Goal: Transaction & Acquisition: Download file/media

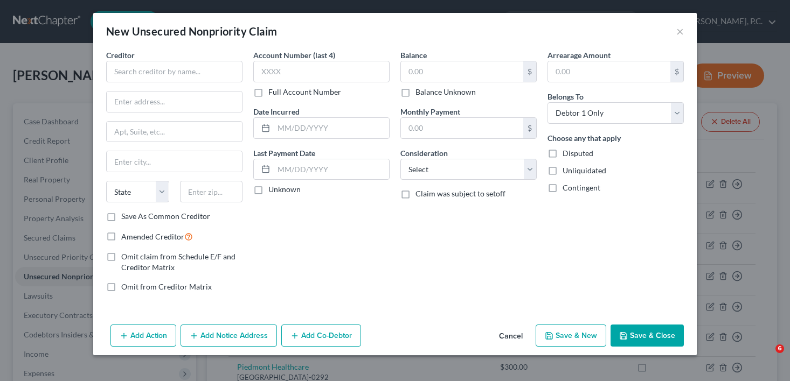
select select "0"
click at [683, 27] on button "×" at bounding box center [680, 31] width 8 height 13
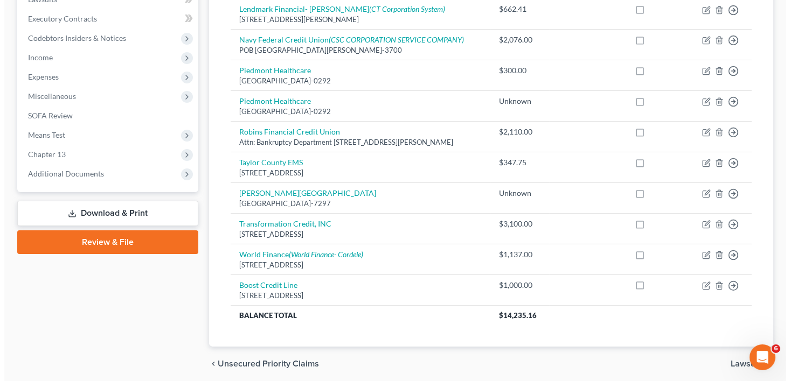
scroll to position [335, 0]
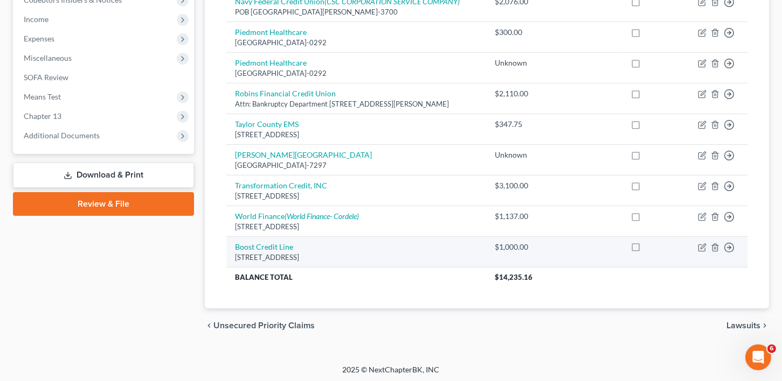
click at [645, 250] on label at bounding box center [645, 250] width 0 height 0
click at [650, 248] on input "checkbox" at bounding box center [653, 245] width 7 height 7
checkbox input "true"
click at [706, 243] on icon "button" at bounding box center [702, 247] width 9 height 9
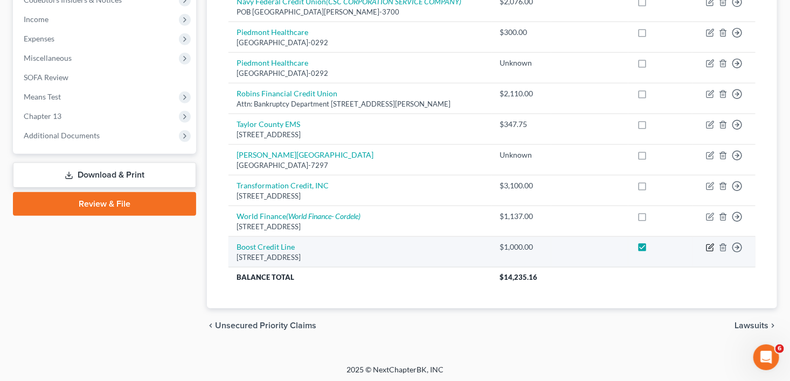
select select "4"
select select "10"
select select "0"
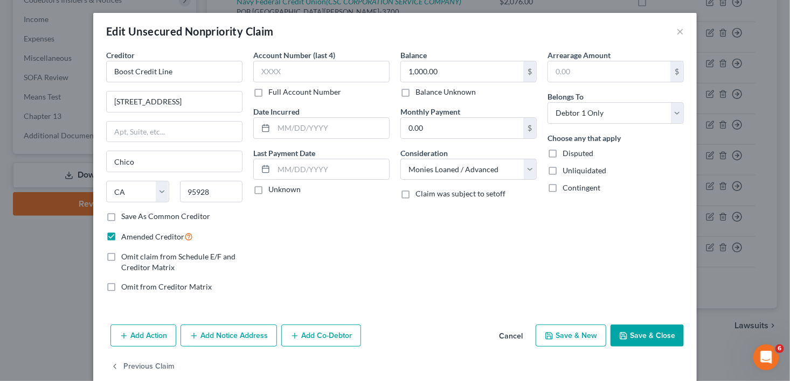
click at [226, 331] on button "Add Notice Address" at bounding box center [228, 336] width 96 height 23
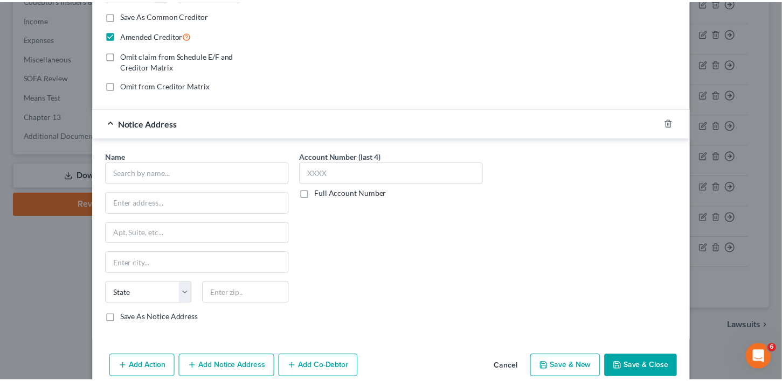
scroll to position [248, 0]
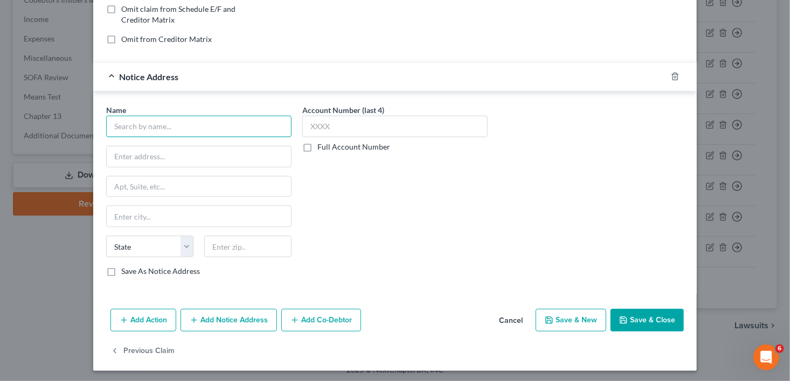
click at [126, 130] on input "text" at bounding box center [198, 127] width 185 height 22
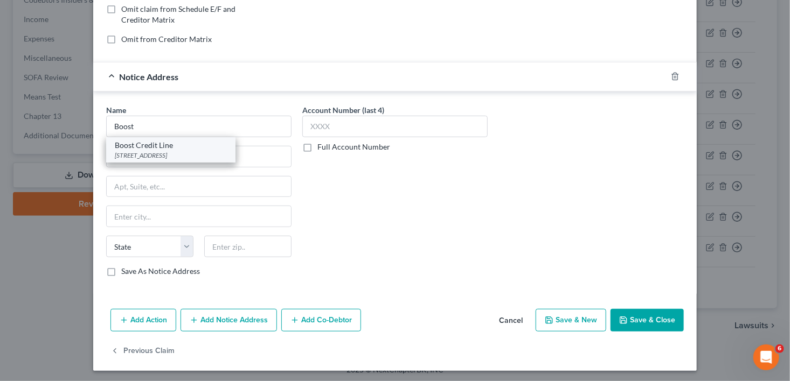
click at [149, 145] on div "Boost Credit Line" at bounding box center [171, 145] width 112 height 11
type input "Boost Credit Line"
type input "[STREET_ADDRESS]"
type input "Chico"
select select "4"
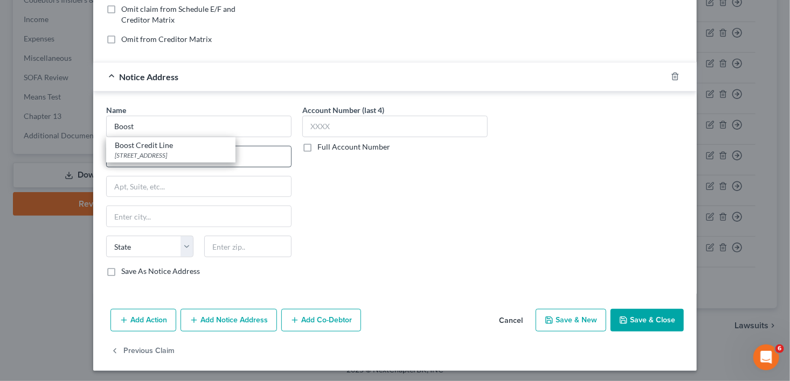
type input "95928"
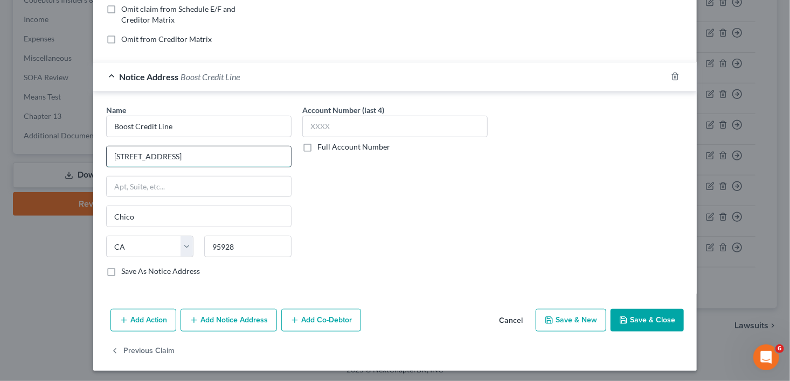
drag, startPoint x: 191, startPoint y: 157, endPoint x: 108, endPoint y: 159, distance: 83.0
click at [108, 159] on input "[STREET_ADDRESS]" at bounding box center [199, 157] width 184 height 20
paste input "[STREET_ADDRESS]"
type input "[STREET_ADDRESS]"
drag, startPoint x: 233, startPoint y: 243, endPoint x: 227, endPoint y: 246, distance: 6.7
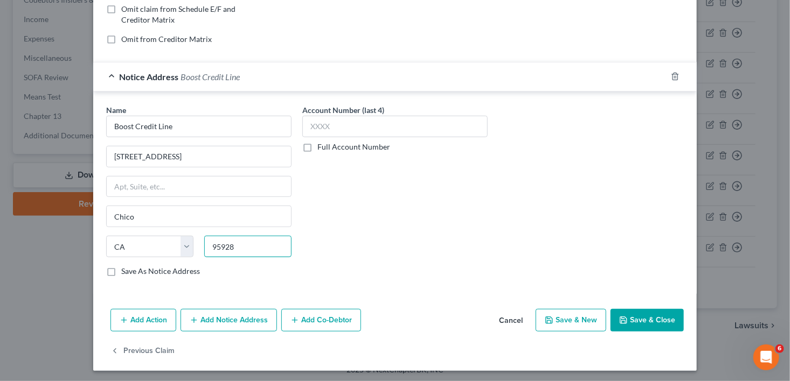
click at [227, 246] on input "95928" at bounding box center [247, 247] width 87 height 22
type input "95926"
click at [632, 310] on button "Save & Close" at bounding box center [646, 320] width 73 height 23
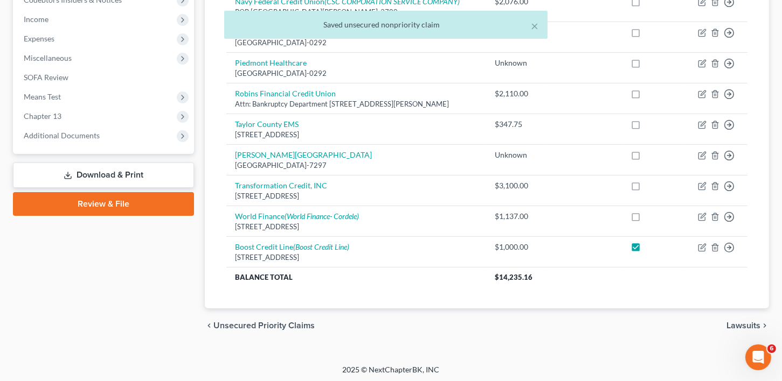
click at [748, 323] on span "Lawsuits" at bounding box center [743, 326] width 34 height 9
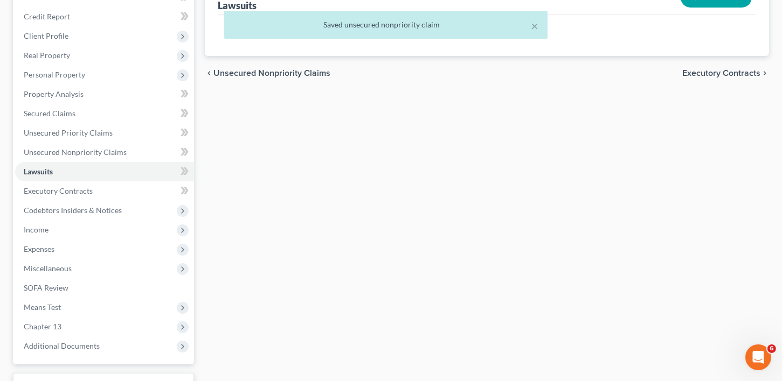
scroll to position [209, 0]
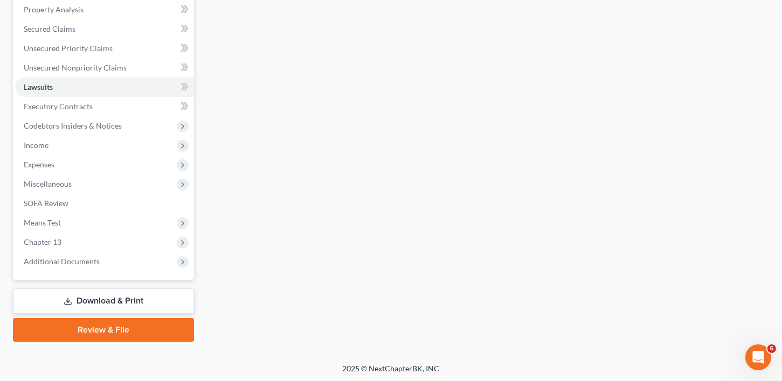
click at [83, 303] on link "Download & Print" at bounding box center [103, 301] width 181 height 25
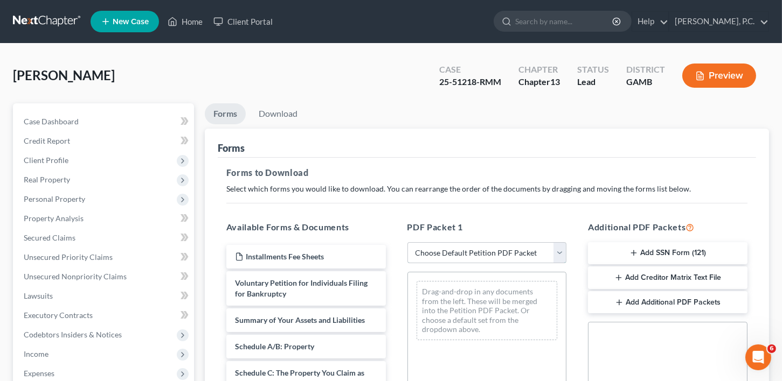
drag, startPoint x: 462, startPoint y: 247, endPoint x: 396, endPoint y: 278, distance: 73.3
click at [462, 247] on select "Choose Default Petition PDF Packet Complete Bankruptcy Petition (all forms and …" at bounding box center [486, 253] width 159 height 22
select select "2"
click at [407, 242] on select "Choose Default Petition PDF Packet Complete Bankruptcy Petition (all forms and …" at bounding box center [486, 253] width 159 height 22
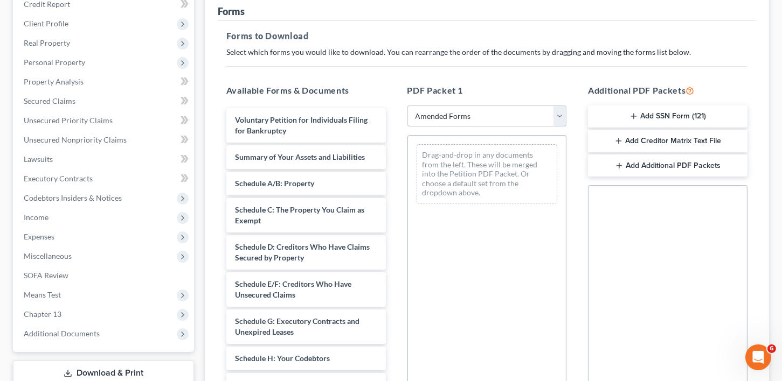
scroll to position [283, 0]
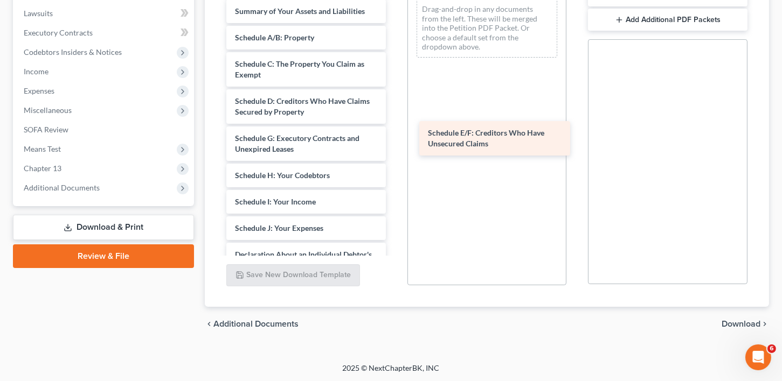
drag, startPoint x: 289, startPoint y: 148, endPoint x: 481, endPoint y: 144, distance: 192.3
click at [394, 144] on div "Schedule E/F: Creditors Who Have Unsecured Claims Voluntary Petition for Indivi…" at bounding box center [306, 215] width 177 height 506
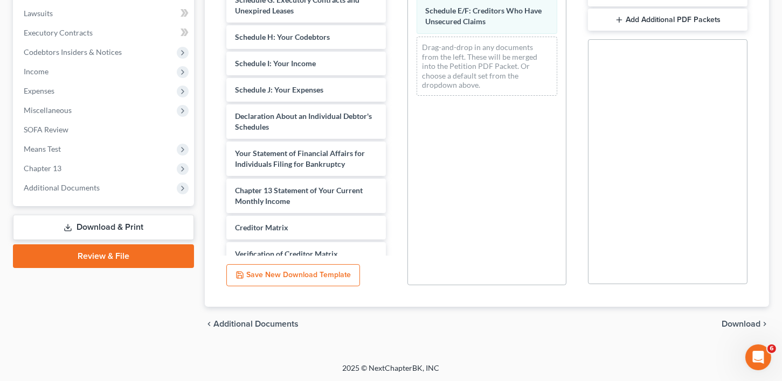
scroll to position [140, 0]
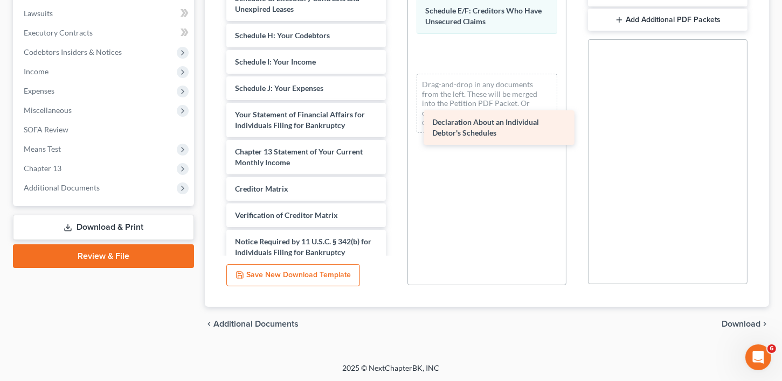
drag, startPoint x: 293, startPoint y: 113, endPoint x: 490, endPoint y: 122, distance: 197.4
click at [394, 122] on div "Declaration About an Individual Debtor's Schedules Voluntary Petition for Indiv…" at bounding box center [306, 56] width 177 height 469
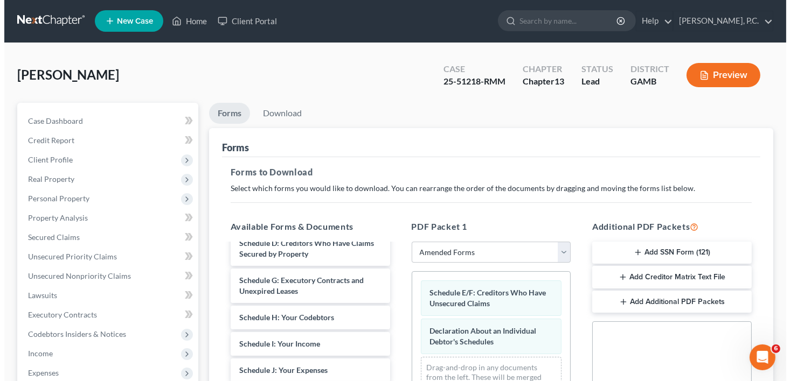
scroll to position [0, 0]
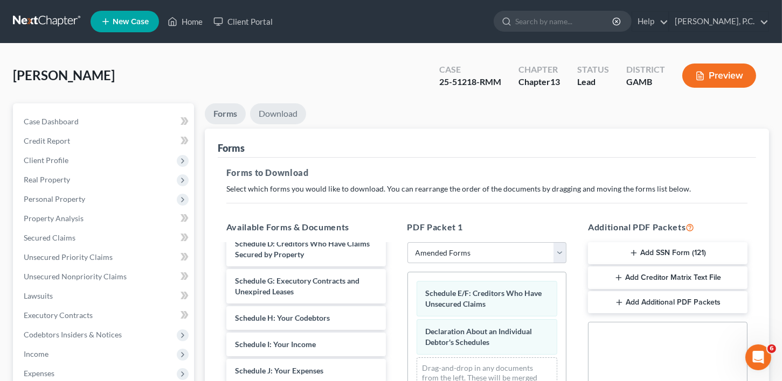
click at [287, 103] on link "Download" at bounding box center [278, 113] width 56 height 21
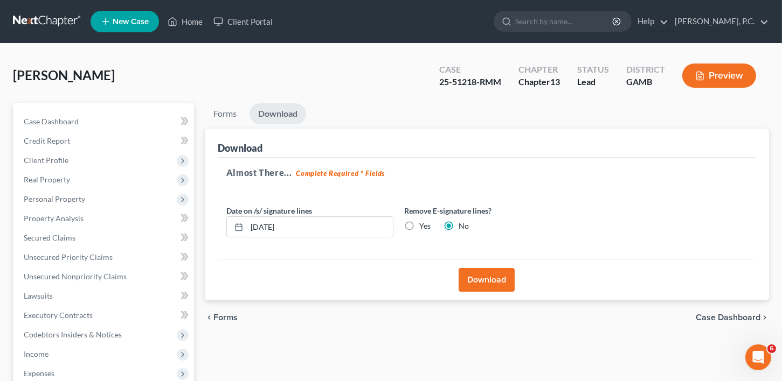
click at [488, 282] on button "Download" at bounding box center [486, 280] width 56 height 24
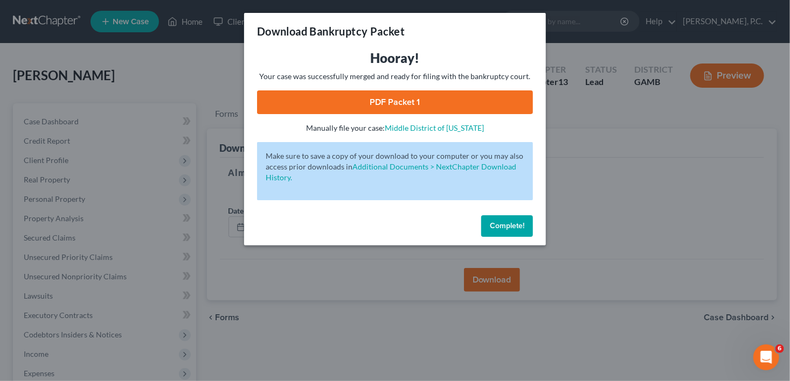
click at [385, 101] on link "PDF Packet 1" at bounding box center [395, 102] width 276 height 24
